Goal: Navigation & Orientation: Find specific page/section

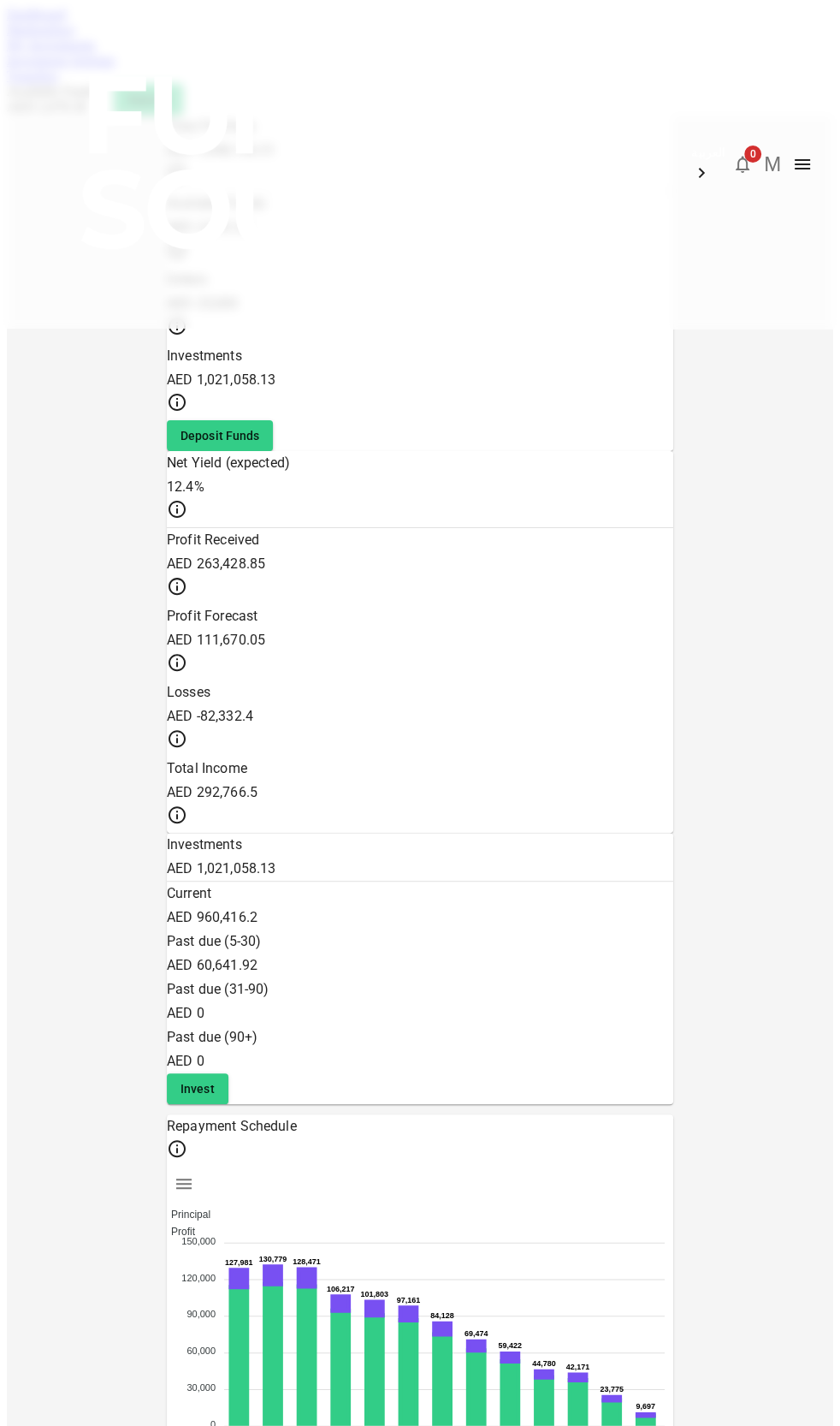
click at [76, 36] on link "Marketplace" at bounding box center [40, 30] width 68 height 15
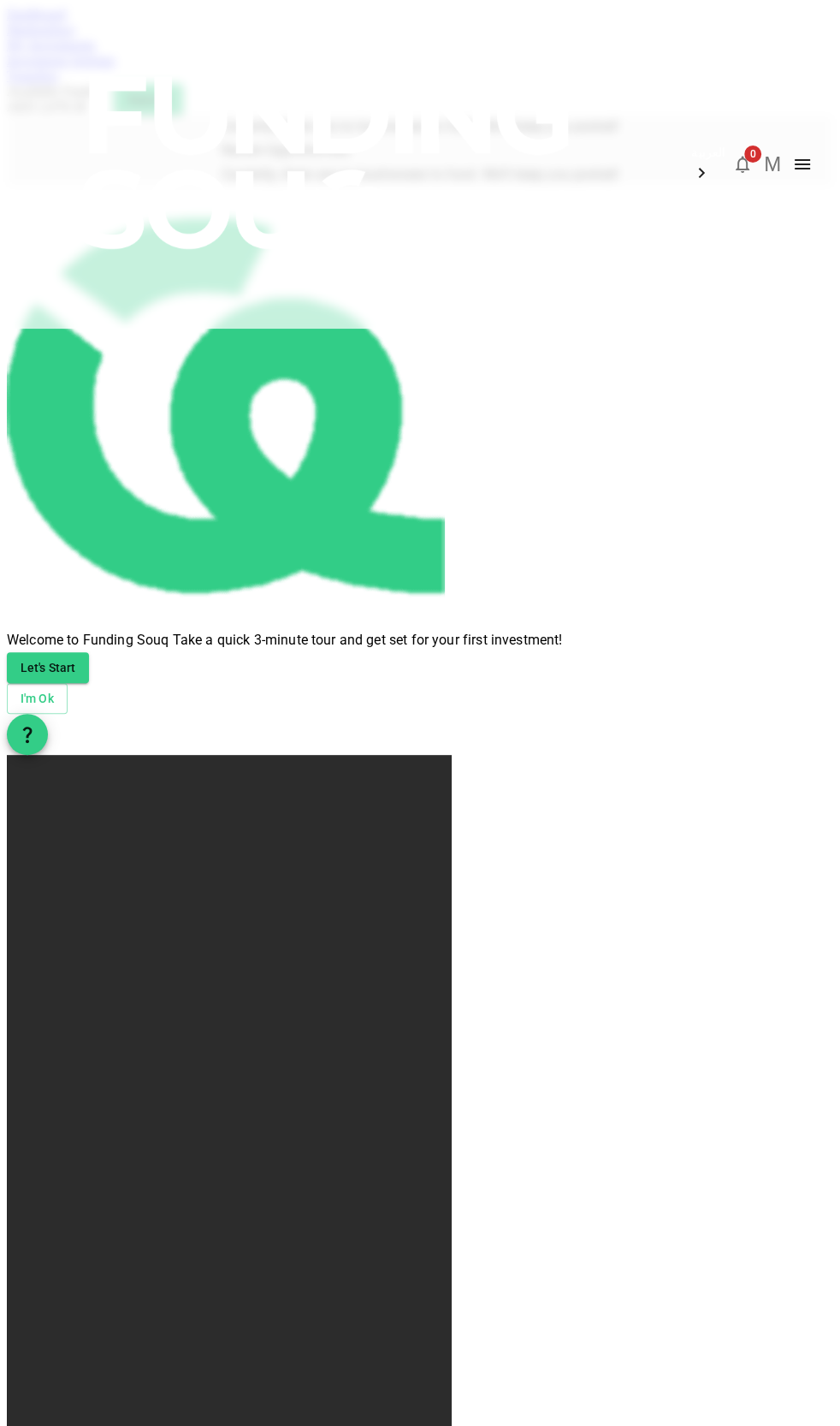
click at [223, 53] on div "My Investments" at bounding box center [420, 45] width 827 height 15
click at [96, 52] on link "My Investments" at bounding box center [50, 45] width 89 height 15
